Goal: Transaction & Acquisition: Subscribe to service/newsletter

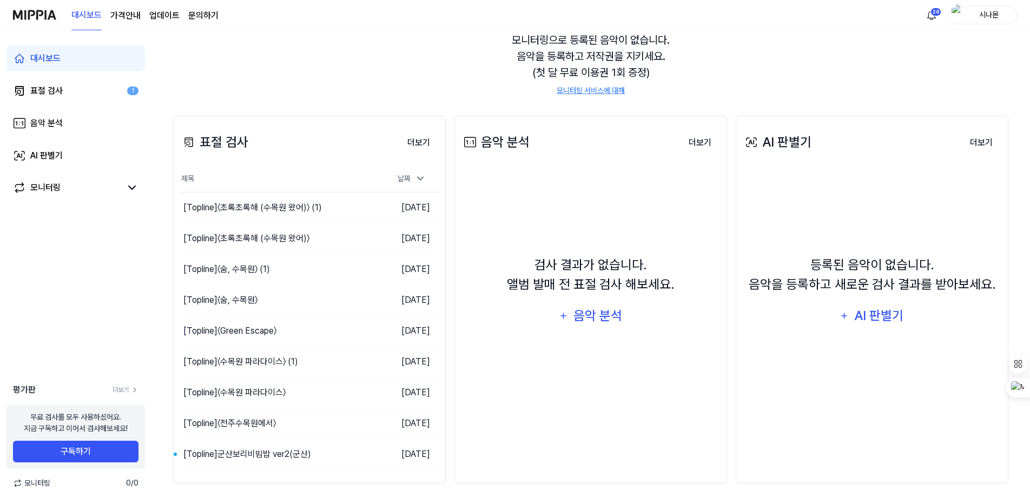
scroll to position [108, 0]
click at [98, 450] on button "구독하기" at bounding box center [76, 452] width 126 height 22
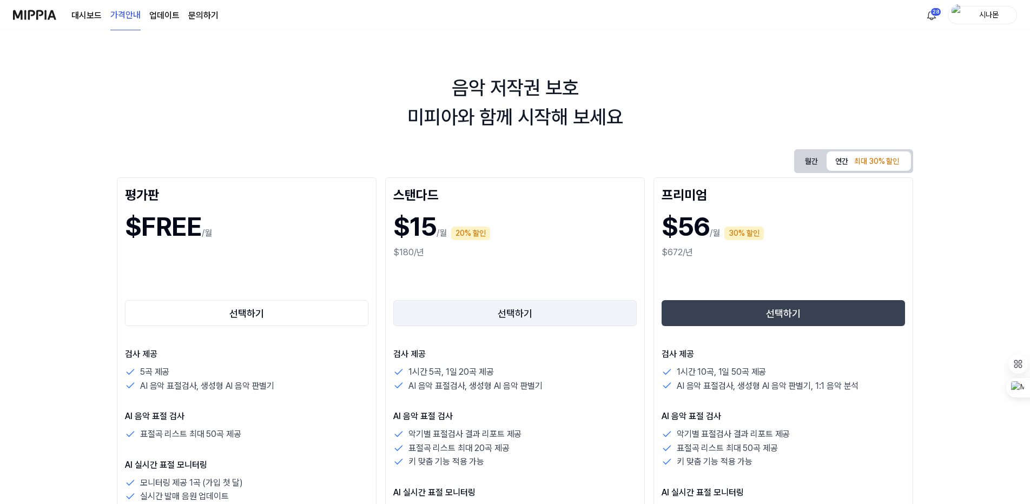
click at [534, 319] on button "선택하기" at bounding box center [515, 313] width 244 height 26
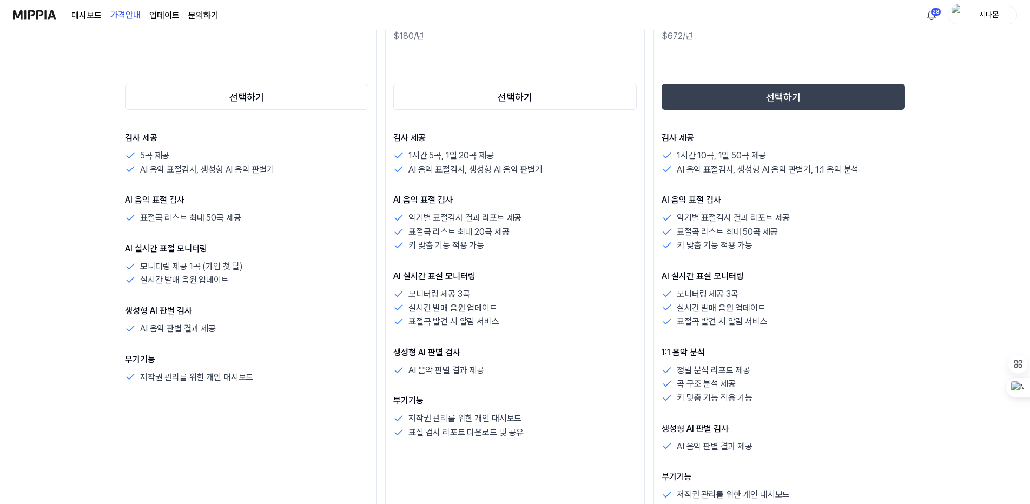
scroll to position [108, 0]
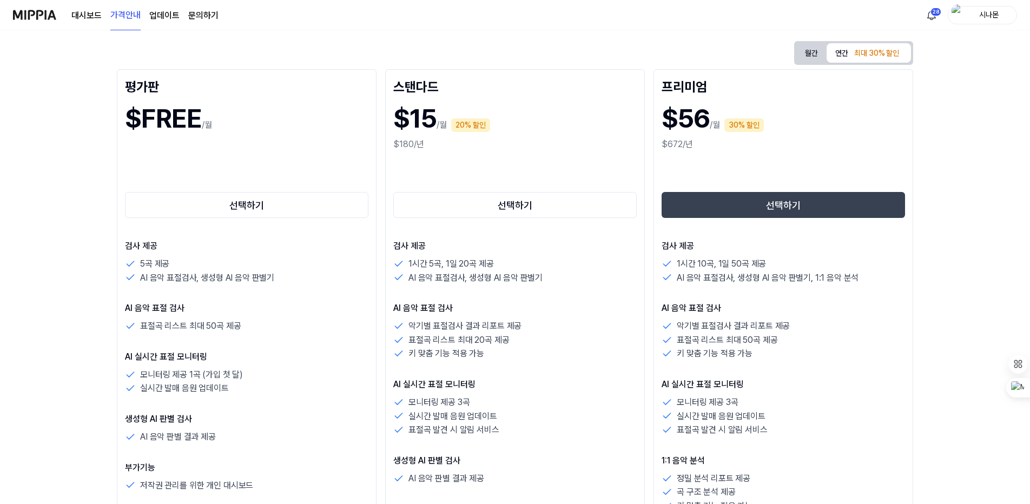
click at [816, 50] on button "월간" at bounding box center [812, 53] width 30 height 20
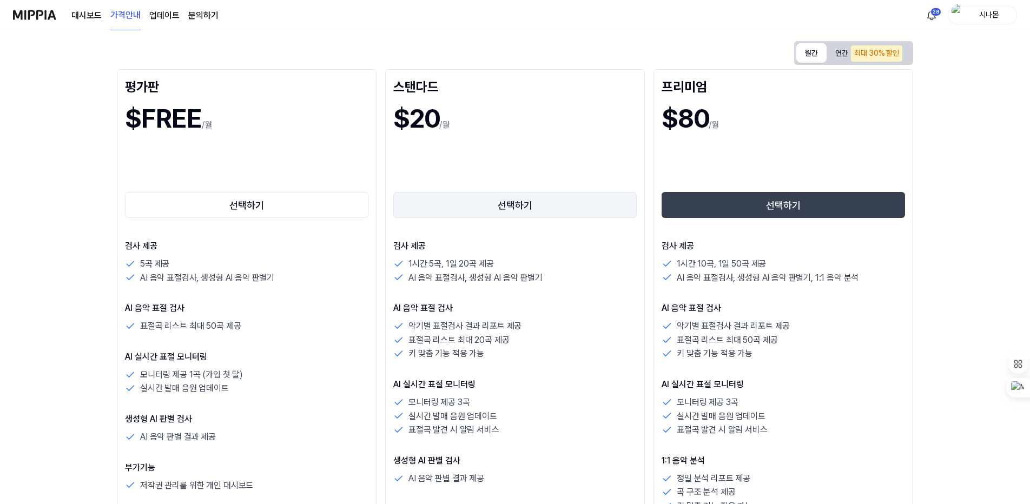
click at [516, 208] on button "선택하기" at bounding box center [515, 205] width 244 height 26
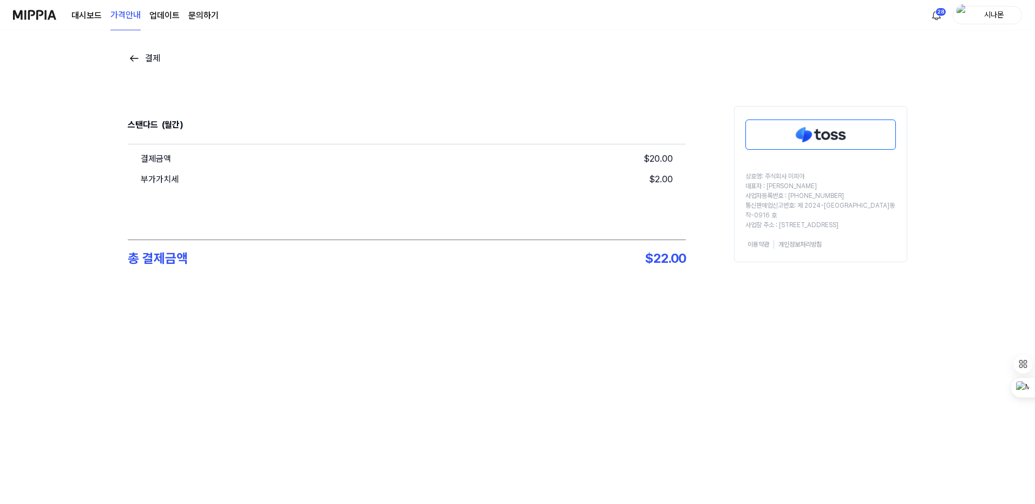
click at [593, 201] on div "결제금액 $ 20.00 부가가치세 $ 2.00" at bounding box center [407, 192] width 558 height 95
click at [157, 77] on div "결제 스탠다드 (월간) 결제금액 $ 20.00 부가가치세 $ 2.00 총 결제금액 $ 22.00 상호명: 주식회사 미피아 대표자 : 오찬호 사…" at bounding box center [517, 186] width 779 height 312
click at [805, 141] on img at bounding box center [820, 134] width 149 height 29
click at [835, 134] on img at bounding box center [820, 134] width 149 height 29
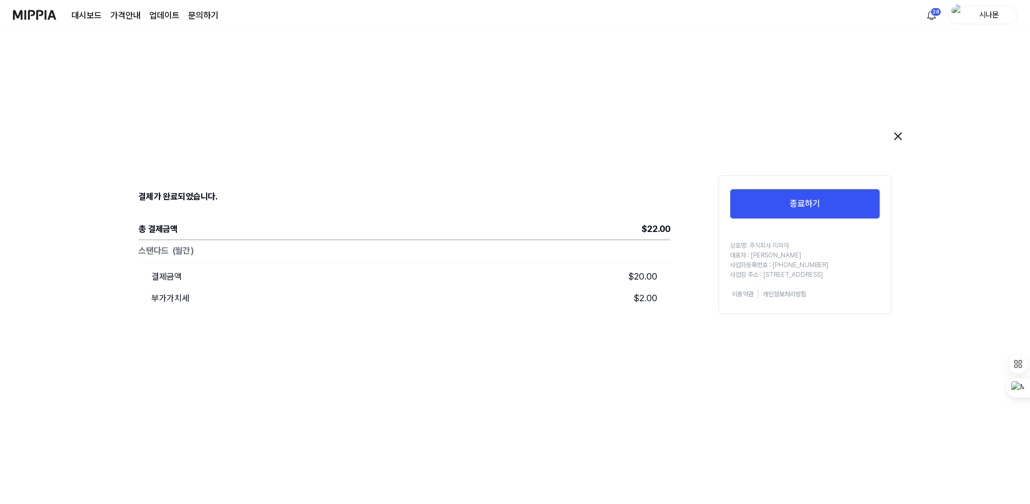
click at [34, 11] on img at bounding box center [34, 15] width 43 height 30
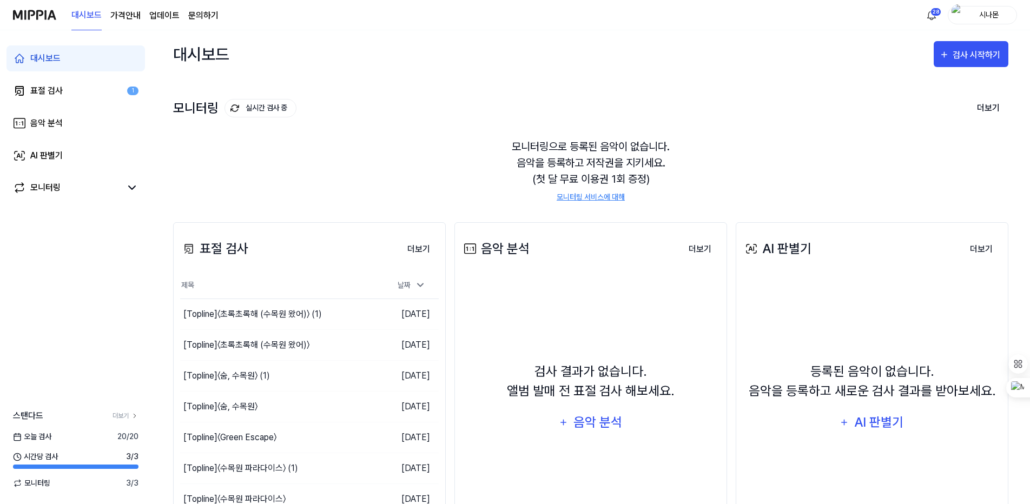
click at [193, 15] on link "문의하기" at bounding box center [203, 15] width 30 height 13
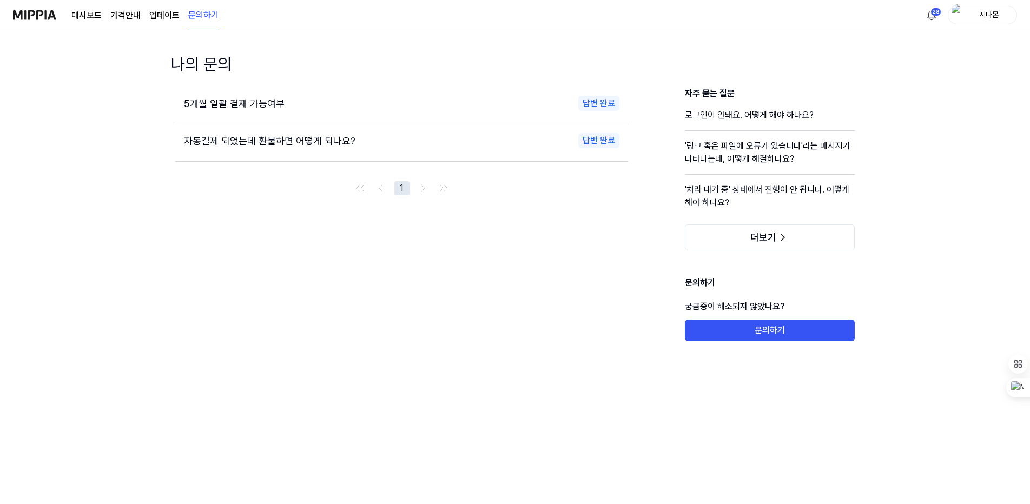
click at [163, 18] on link "업데이트" at bounding box center [164, 15] width 30 height 13
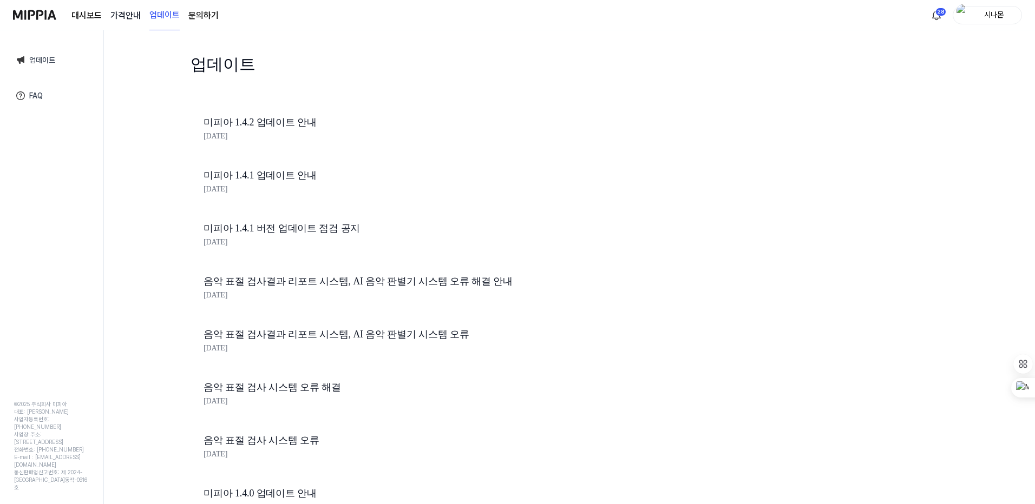
click at [126, 17] on 버튼 "가격안내" at bounding box center [125, 15] width 30 height 13
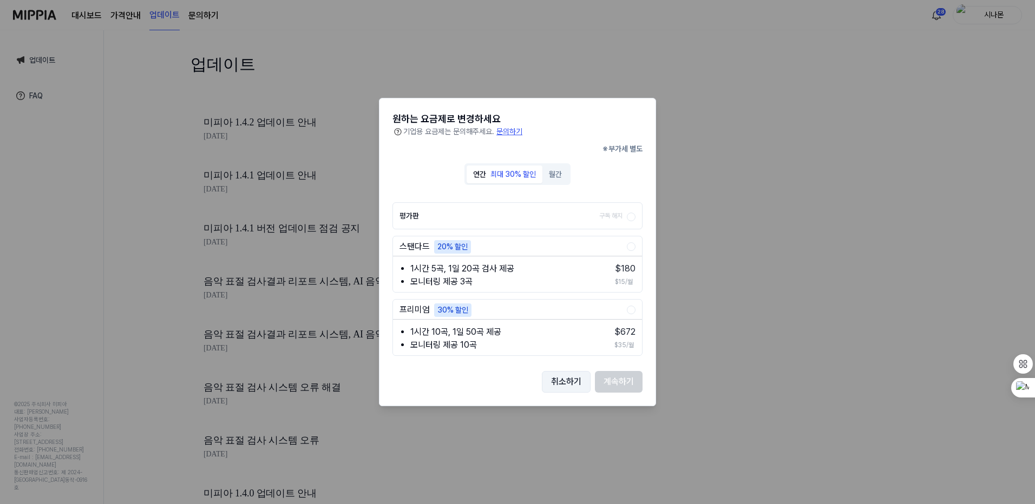
click at [576, 384] on button "취소하기" at bounding box center [566, 382] width 49 height 22
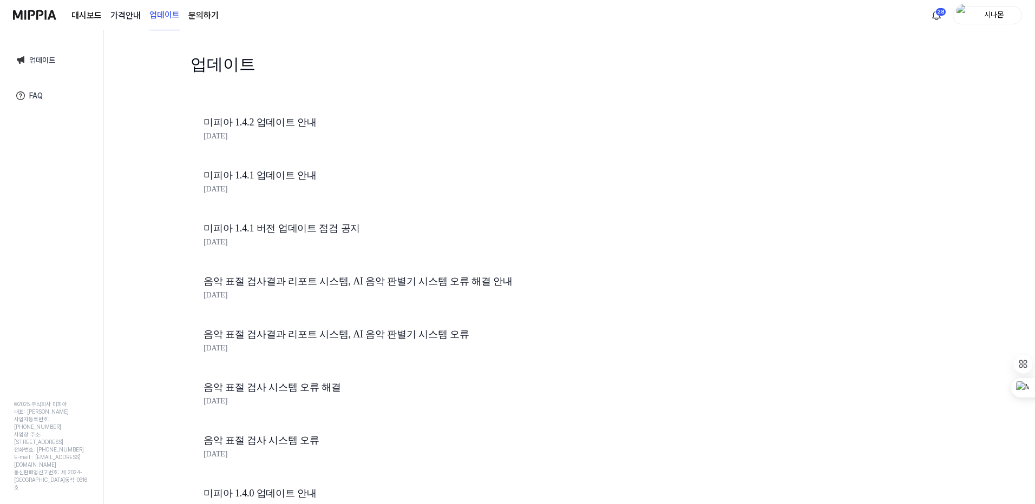
click at [116, 12] on 버튼 "가격안내" at bounding box center [125, 15] width 30 height 13
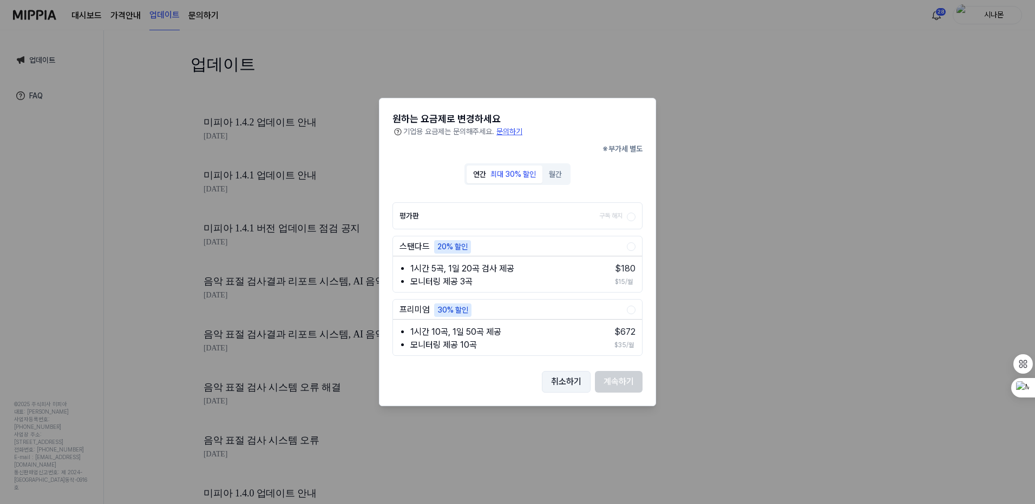
click at [573, 387] on button "취소하기" at bounding box center [566, 382] width 49 height 22
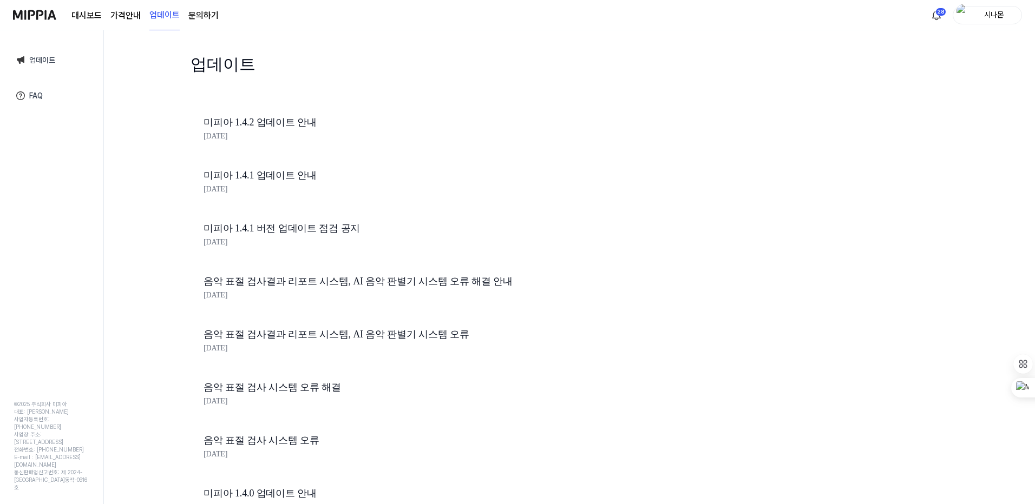
click at [49, 17] on img at bounding box center [34, 15] width 43 height 30
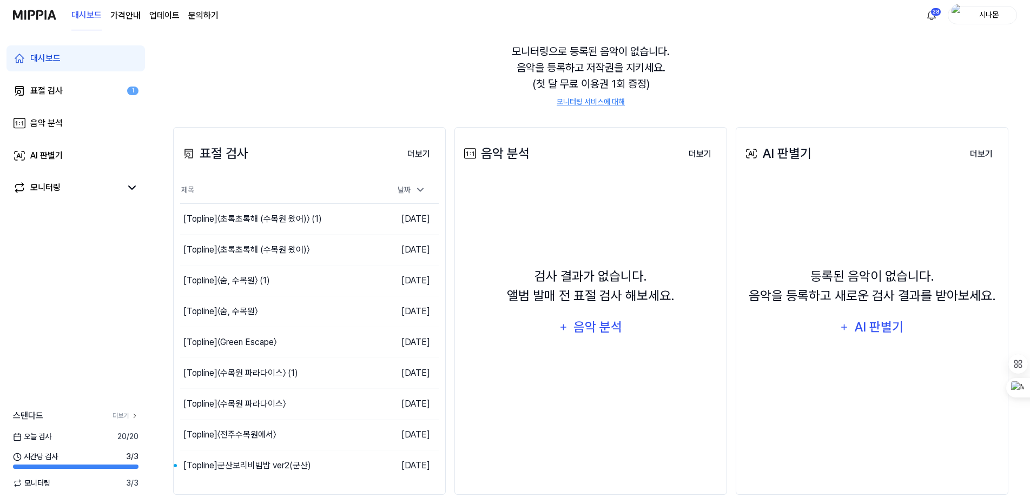
scroll to position [108, 0]
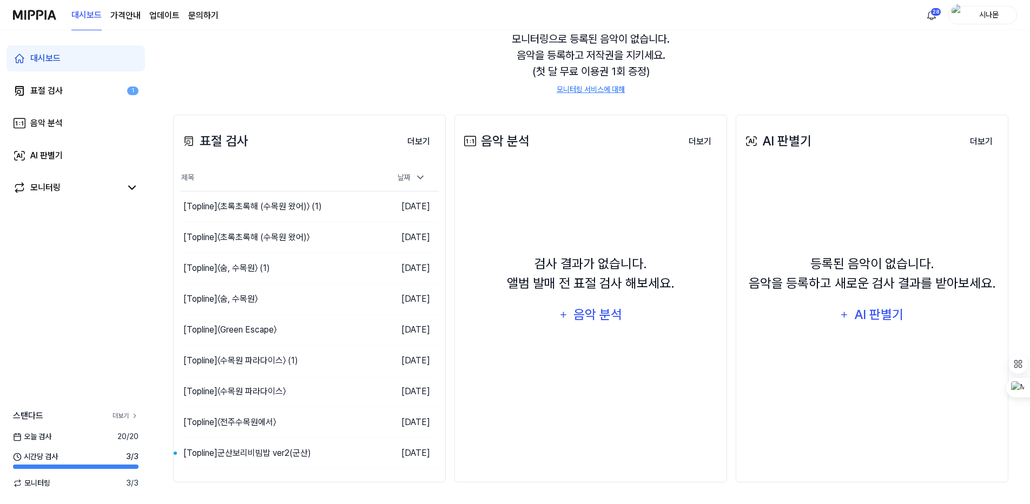
click at [132, 418] on icon at bounding box center [135, 416] width 8 height 8
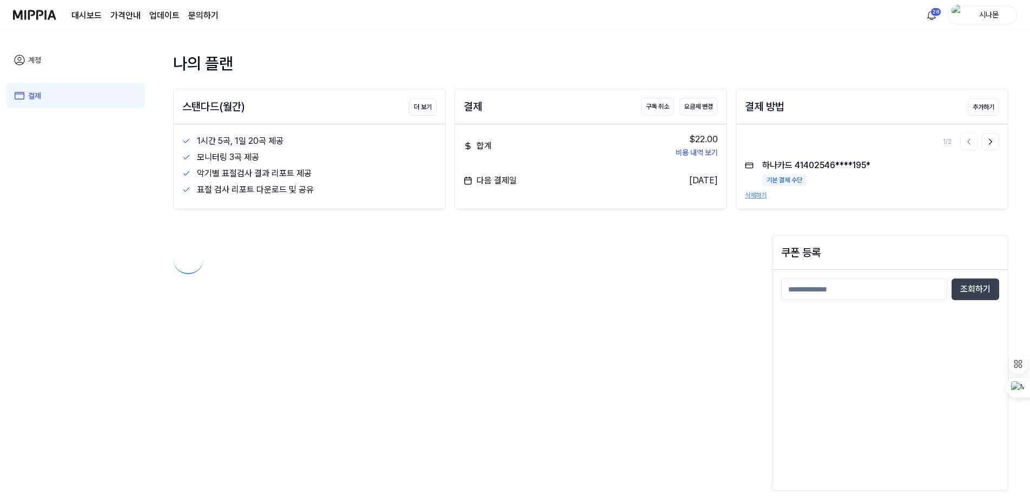
scroll to position [1, 0]
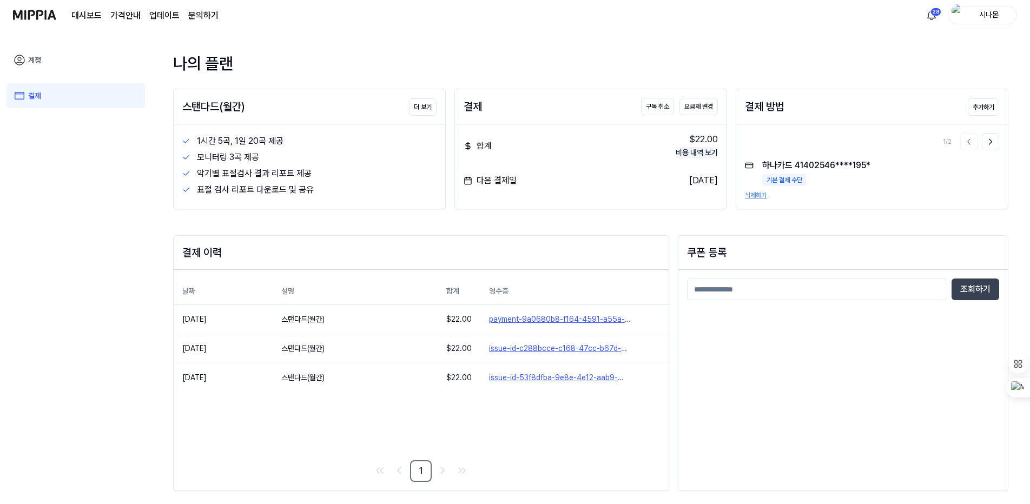
click at [713, 153] on button "비용 내역 보기" at bounding box center [697, 152] width 42 height 11
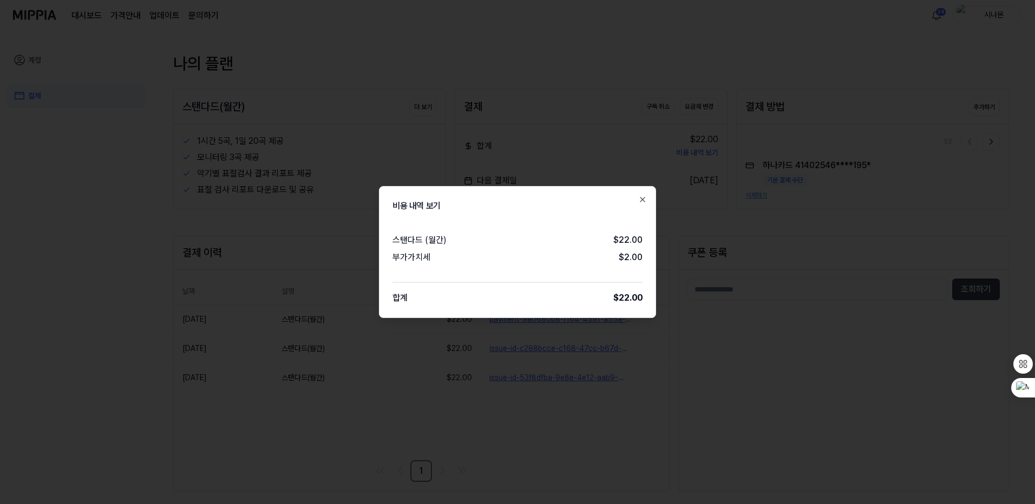
click at [647, 198] on div "비용 내역 보기 스탠다드 (월간) $ 22.00 부가가치세 $ 2.00 합계 $ 22.00 Close" at bounding box center [517, 252] width 277 height 132
click at [644, 202] on icon "button" at bounding box center [642, 199] width 9 height 9
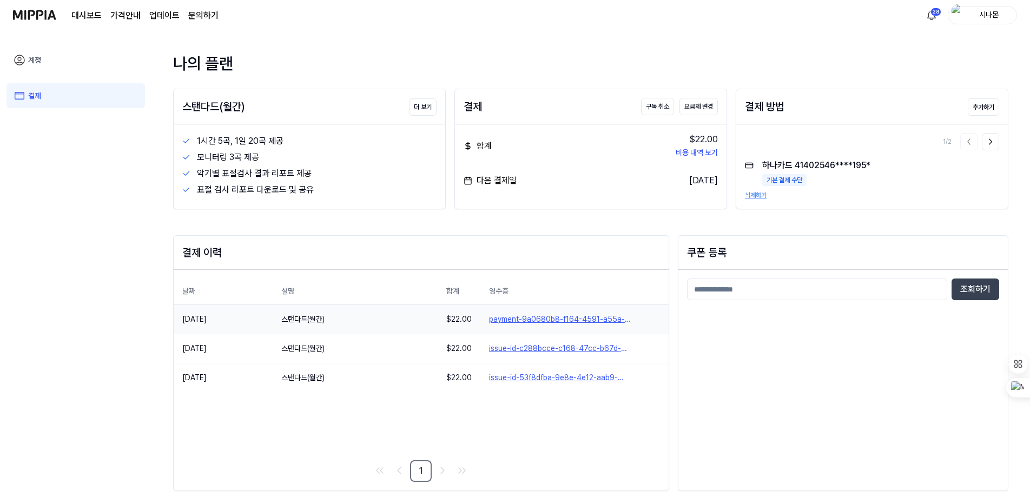
click at [585, 322] on link "payment-9a0680b8-f164-4591-a55a-4eeac2a979ac" at bounding box center [574, 319] width 171 height 11
